Goal: Share content: Share content

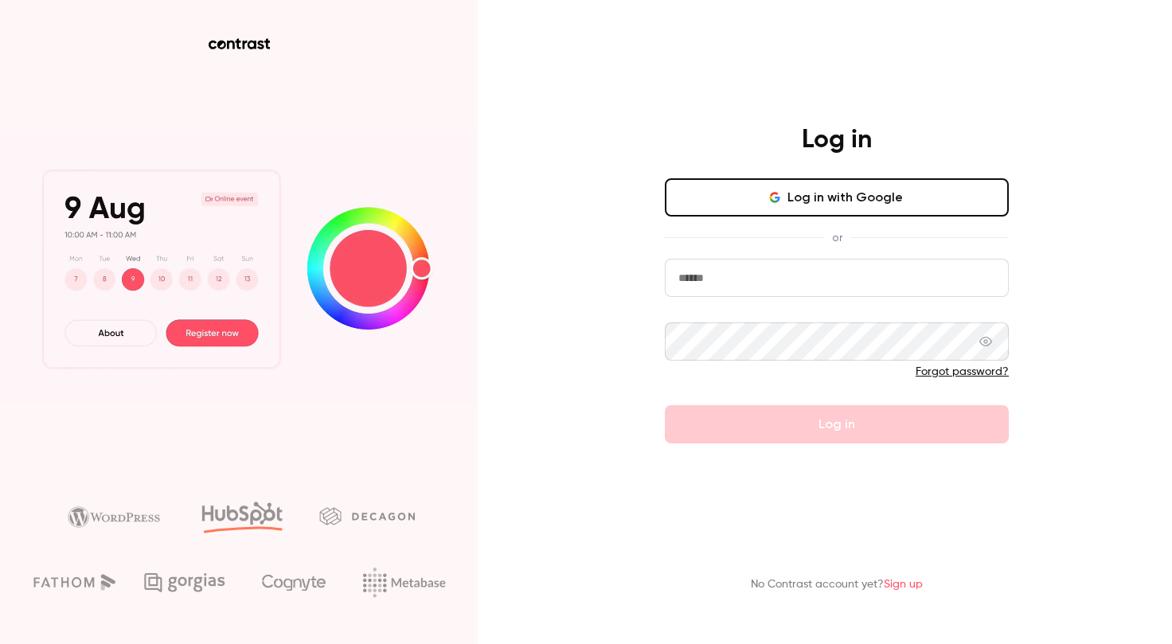
click at [805, 184] on button "Log in with Google" at bounding box center [837, 197] width 344 height 38
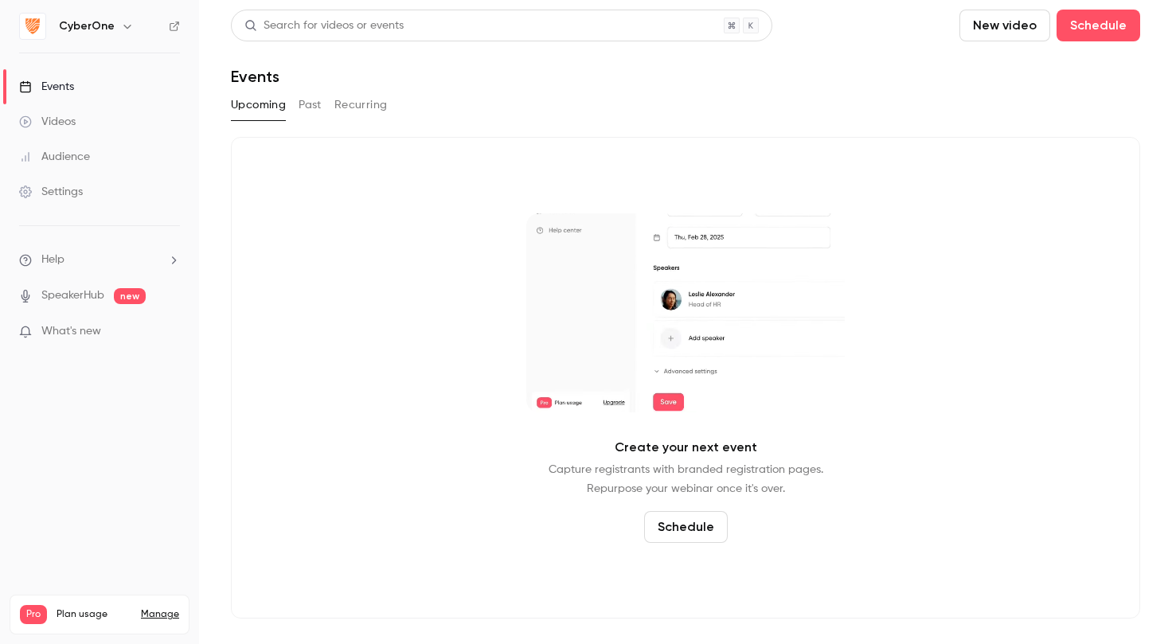
click at [99, 33] on h6 "CyberOne" at bounding box center [87, 26] width 56 height 16
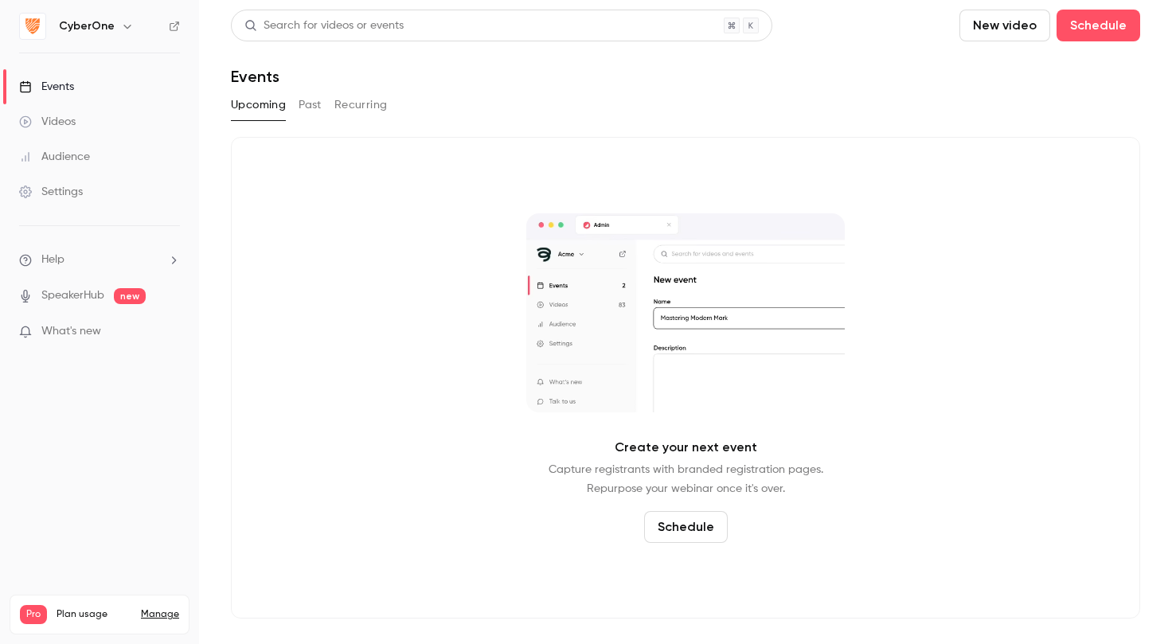
click at [95, 26] on h6 "CyberOne" at bounding box center [87, 26] width 56 height 16
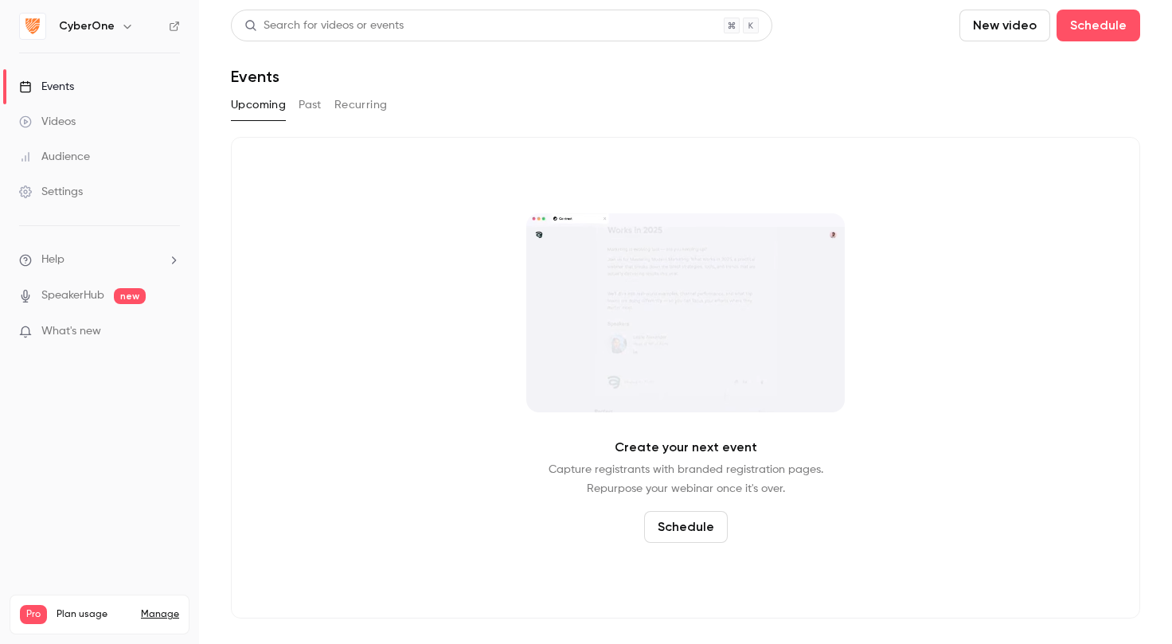
click at [123, 25] on icon "button" at bounding box center [127, 26] width 13 height 13
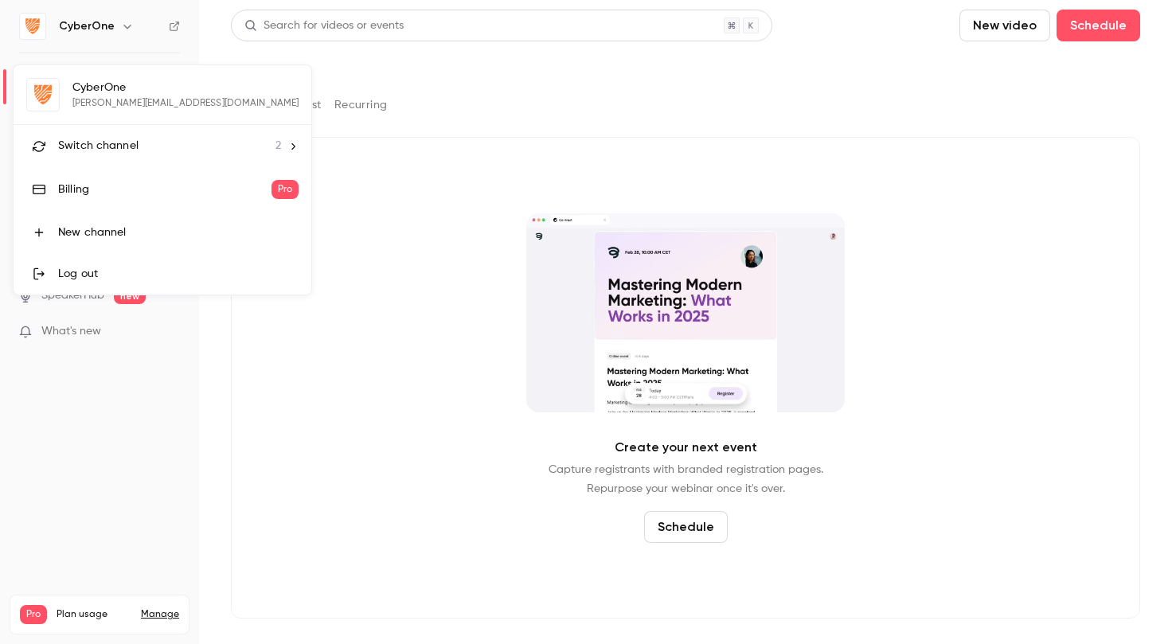
click at [118, 146] on span "Switch channel" at bounding box center [98, 146] width 80 height 17
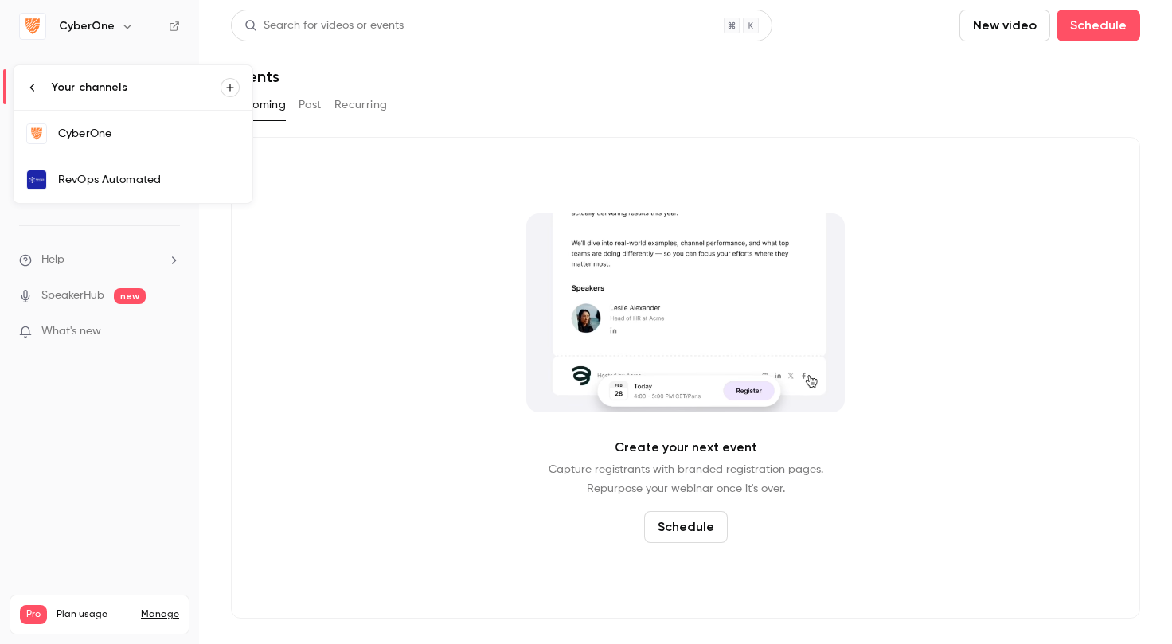
click at [123, 174] on div "RevOps Automated" at bounding box center [148, 180] width 181 height 16
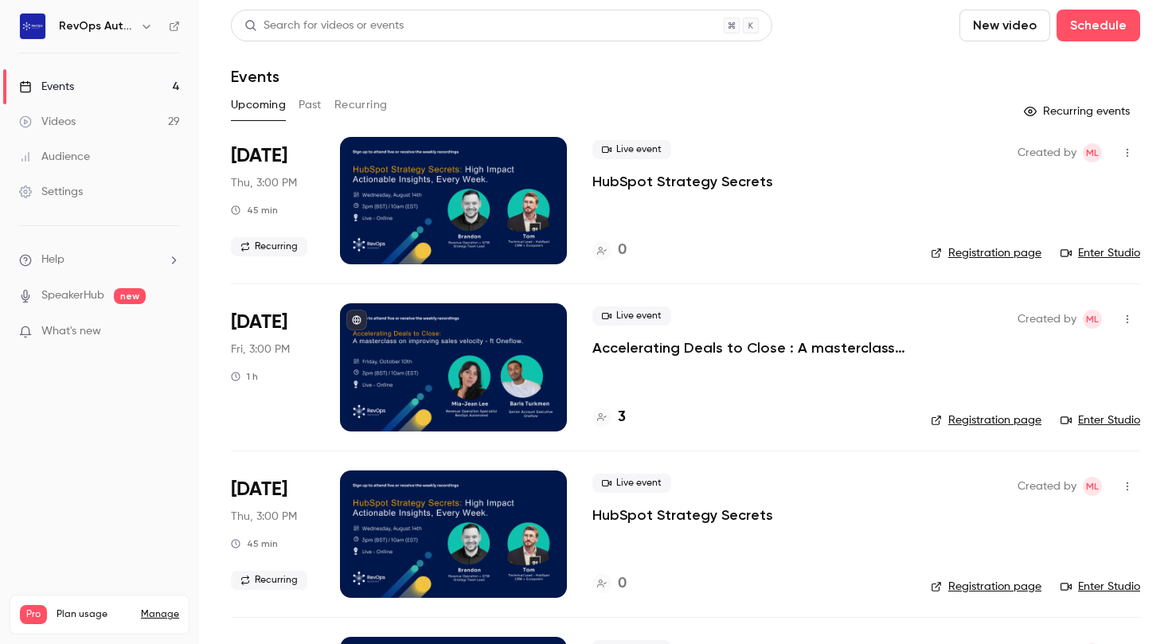
click at [312, 99] on button "Past" at bounding box center [309, 104] width 23 height 25
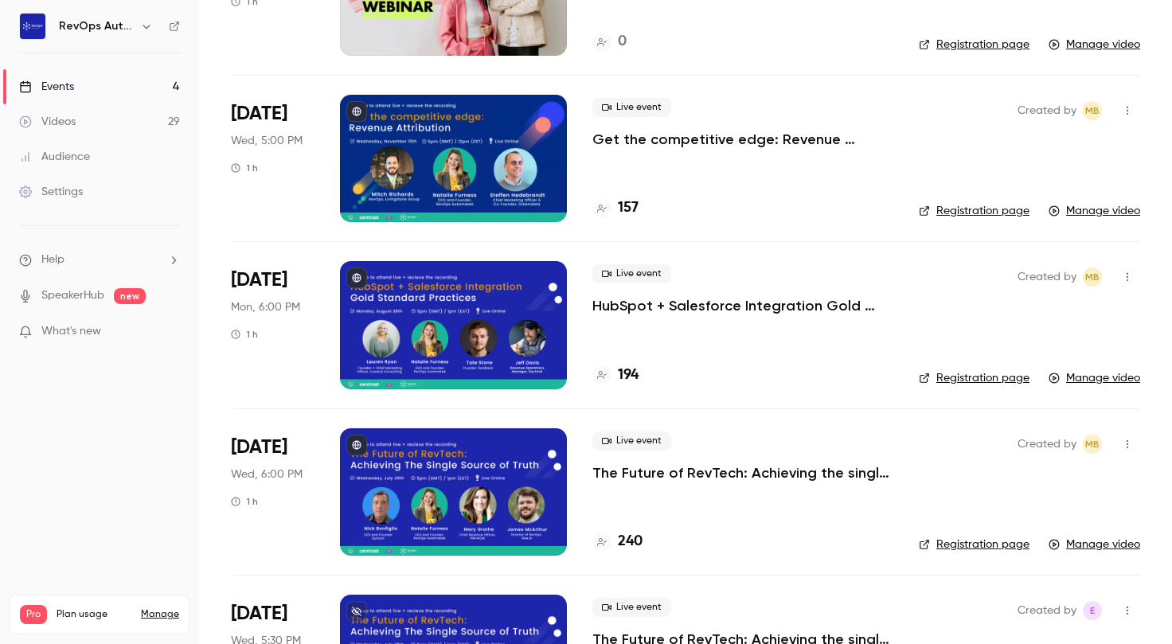
scroll to position [4875, 0]
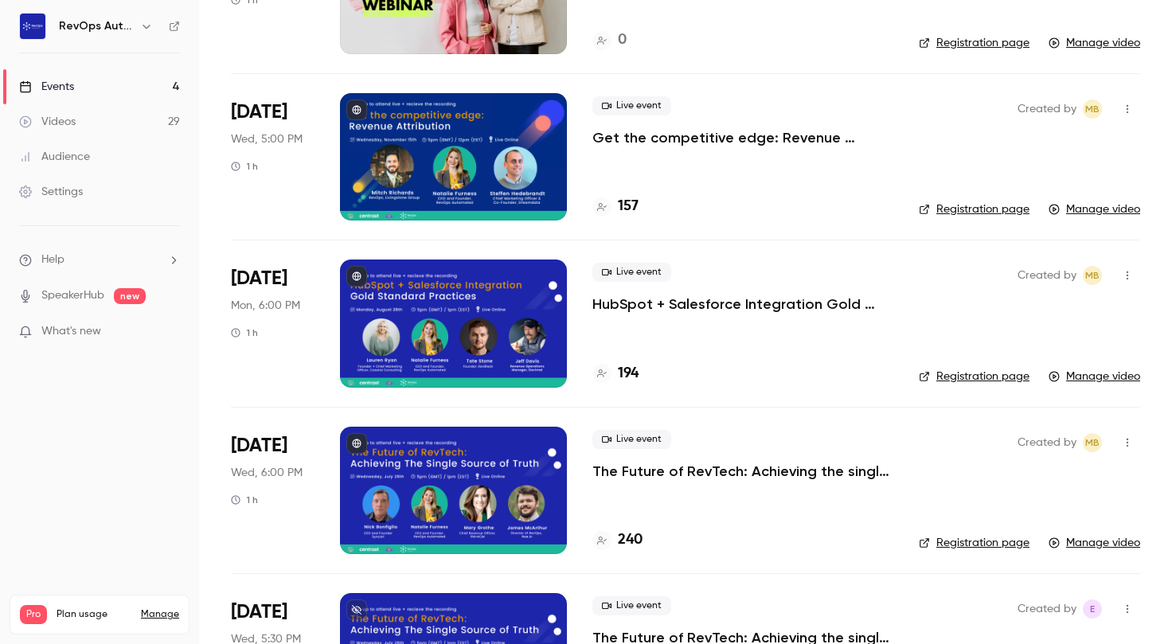
click at [678, 141] on p "Get the competitive edge: Revenue Attribution" at bounding box center [742, 137] width 301 height 19
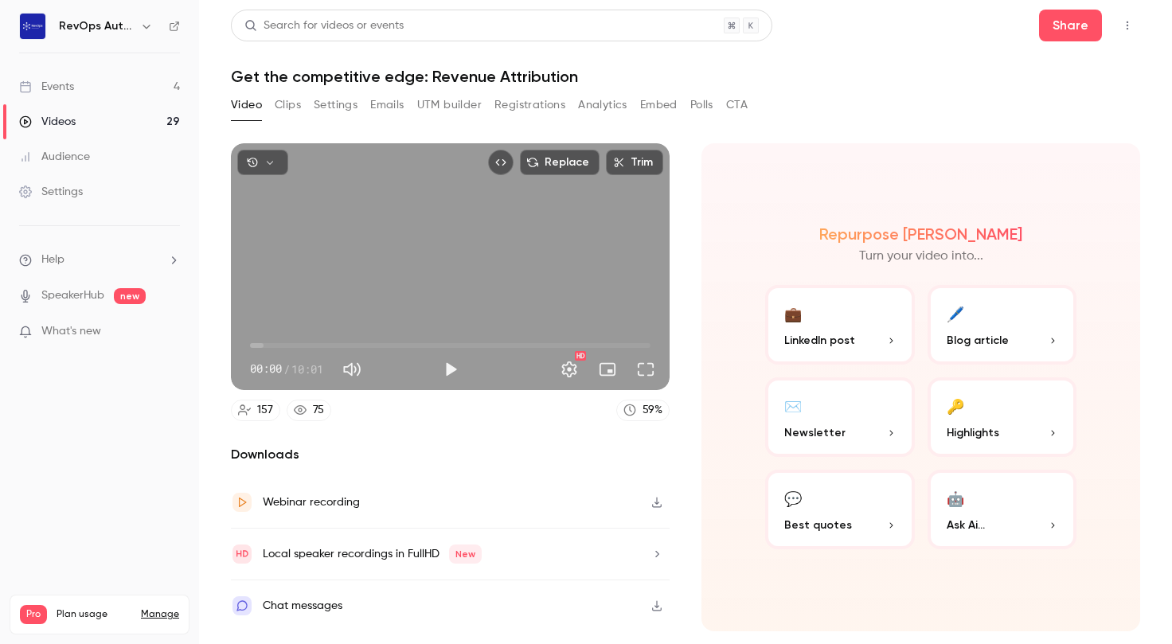
click at [664, 103] on button "Embed" at bounding box center [658, 104] width 37 height 25
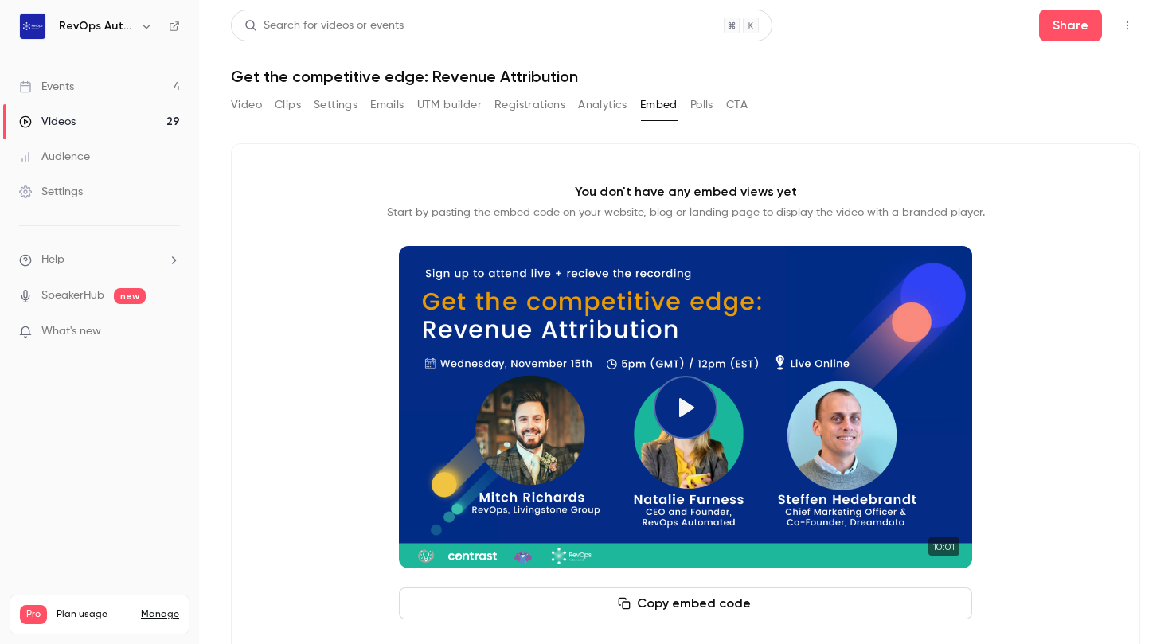
scroll to position [40, 0]
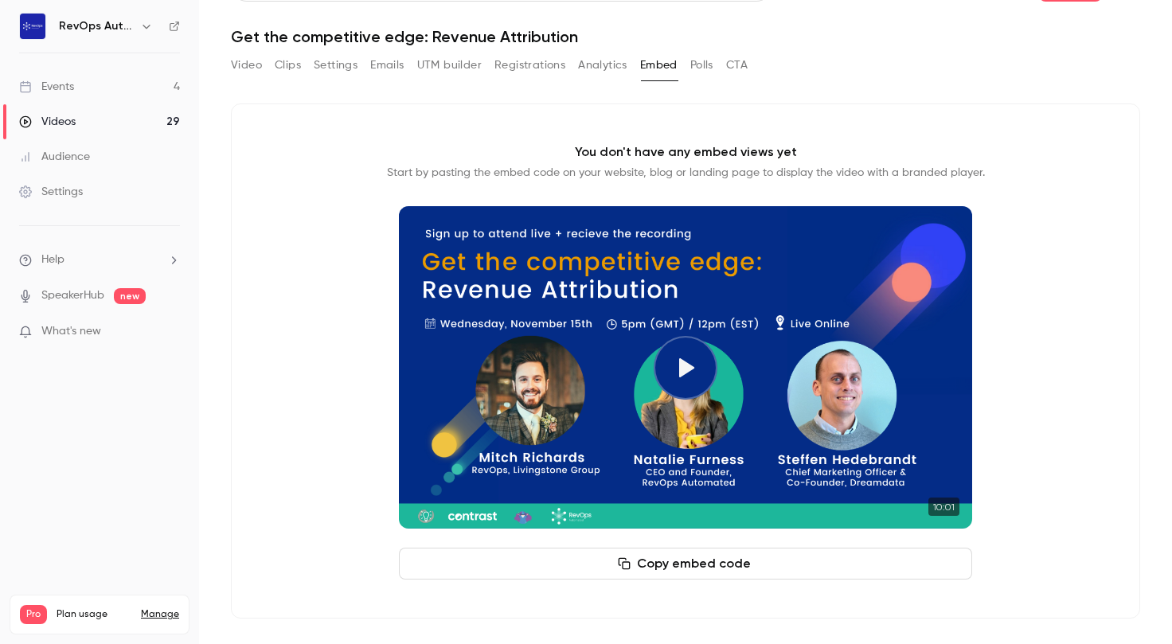
click at [697, 567] on button "Copy embed code" at bounding box center [685, 564] width 573 height 32
